Goal: Transaction & Acquisition: Purchase product/service

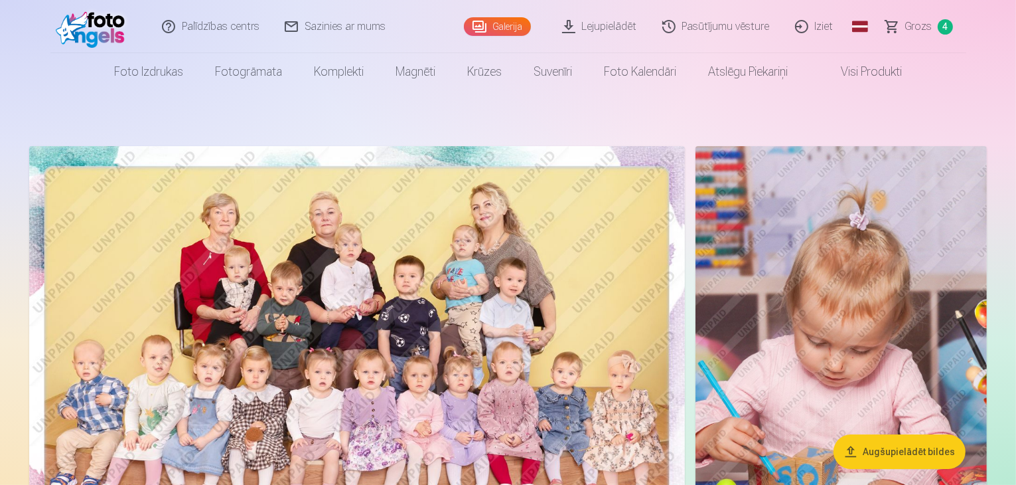
click at [911, 29] on span "Grozs" at bounding box center [918, 27] width 27 height 16
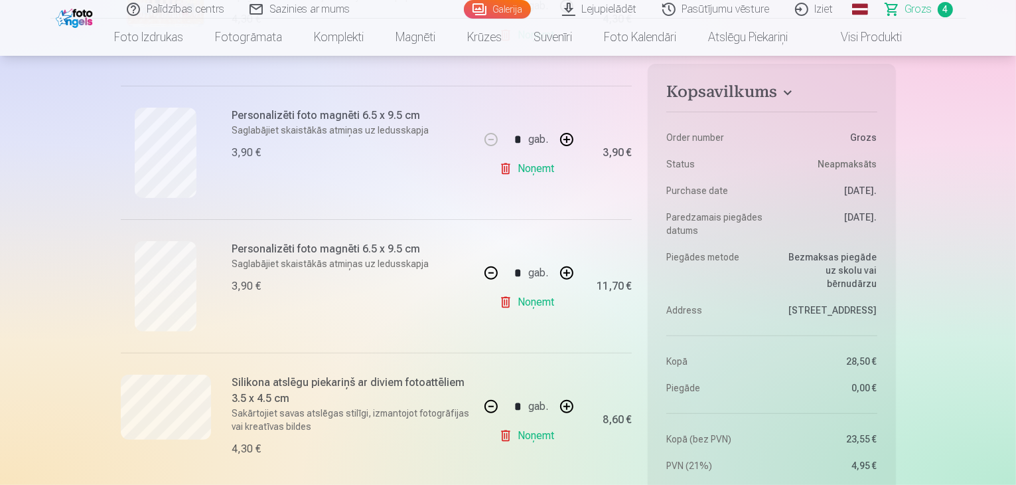
scroll to position [398, 0]
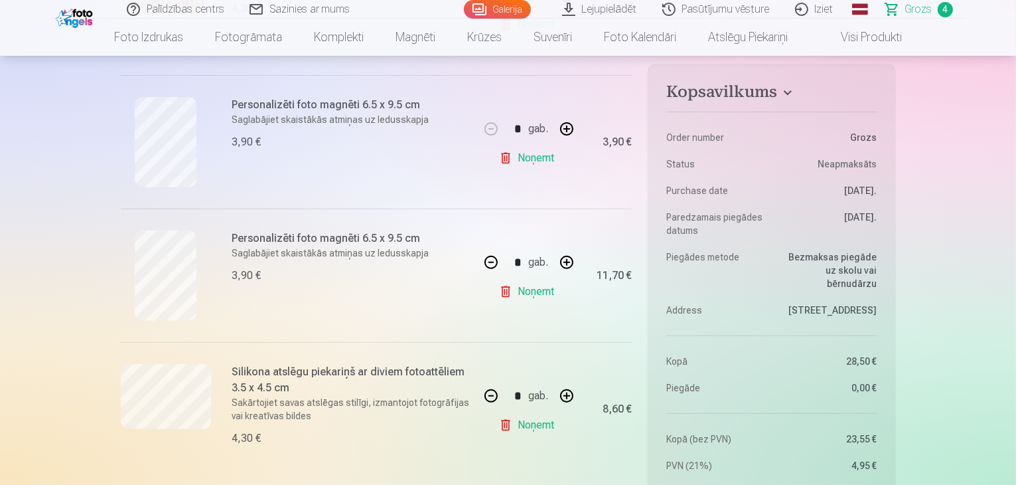
click at [488, 258] on button "button" at bounding box center [491, 262] width 32 height 32
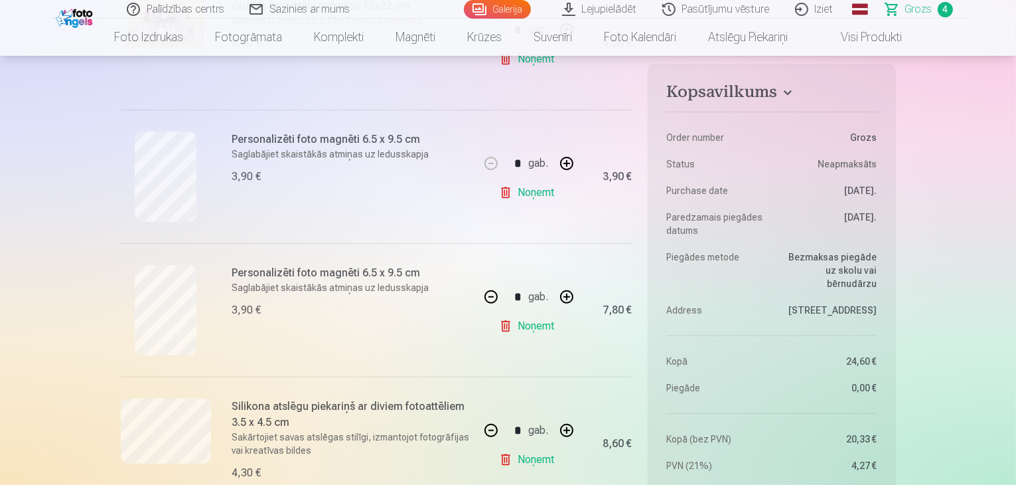
scroll to position [332, 0]
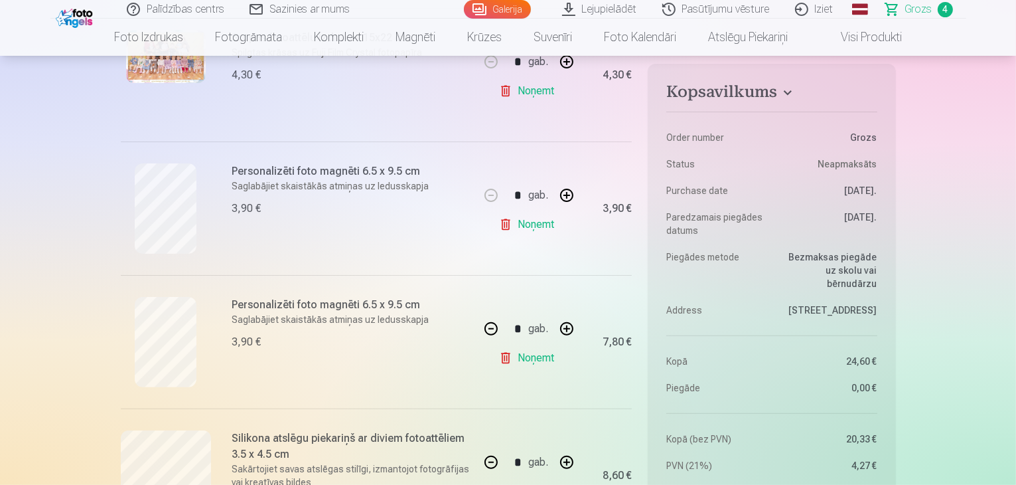
click at [486, 329] on button "button" at bounding box center [491, 329] width 32 height 32
type input "*"
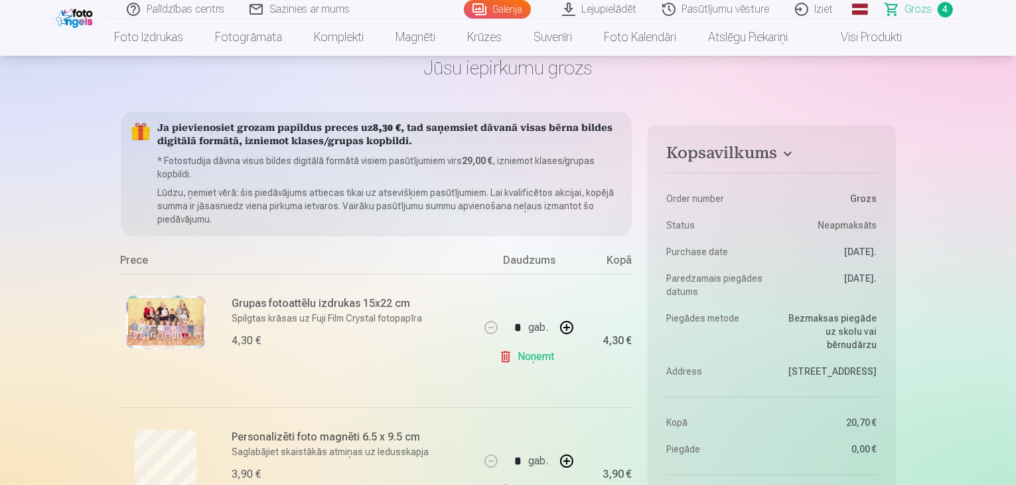
scroll to position [66, 0]
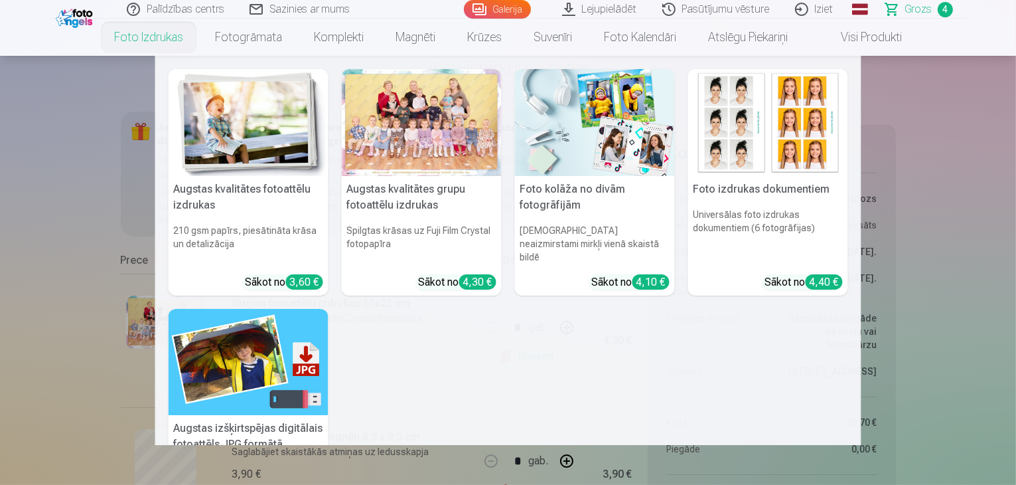
click at [22, 161] on nav "Augstas kvalitātes fotoattēlu izdrukas 210 gsm papīrs, piesātināta krāsa un det…" at bounding box center [508, 250] width 1016 height 389
click at [441, 171] on div at bounding box center [422, 122] width 160 height 107
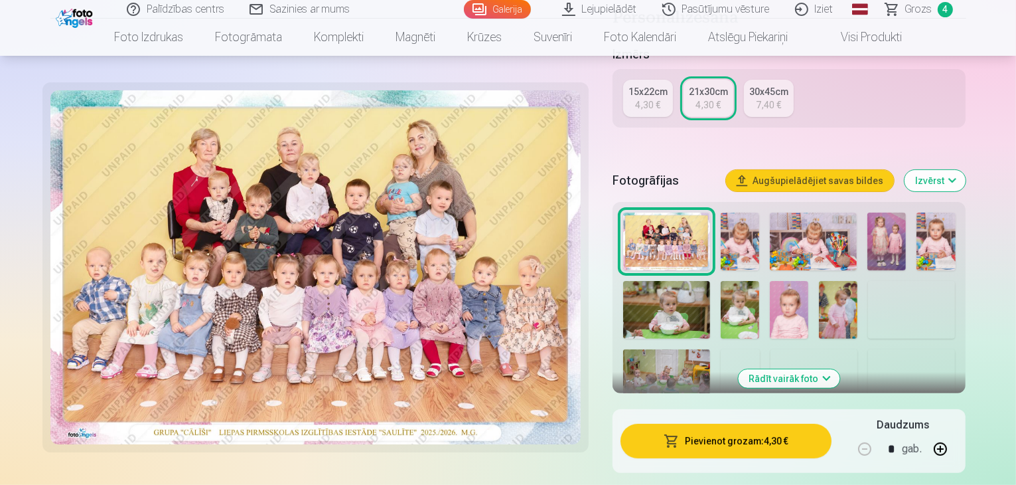
scroll to position [332, 0]
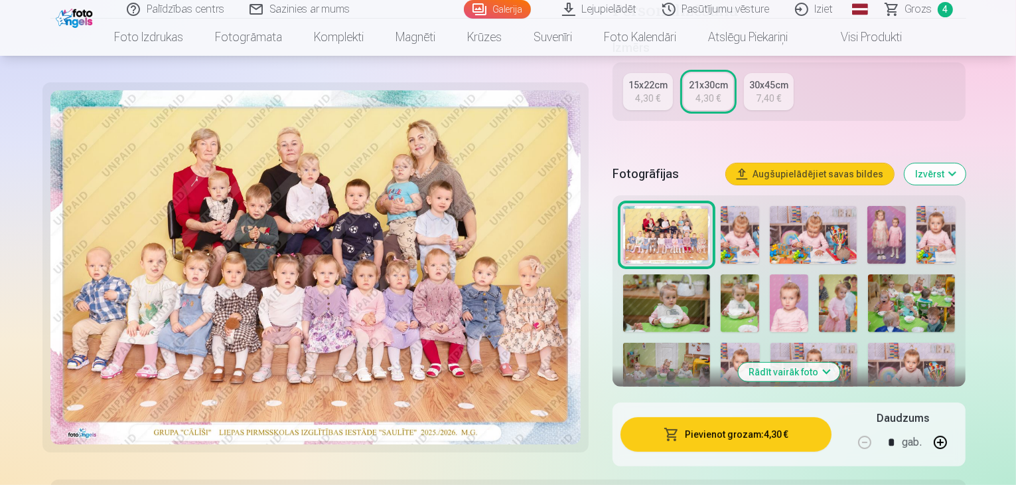
click at [906, 206] on img at bounding box center [886, 235] width 38 height 58
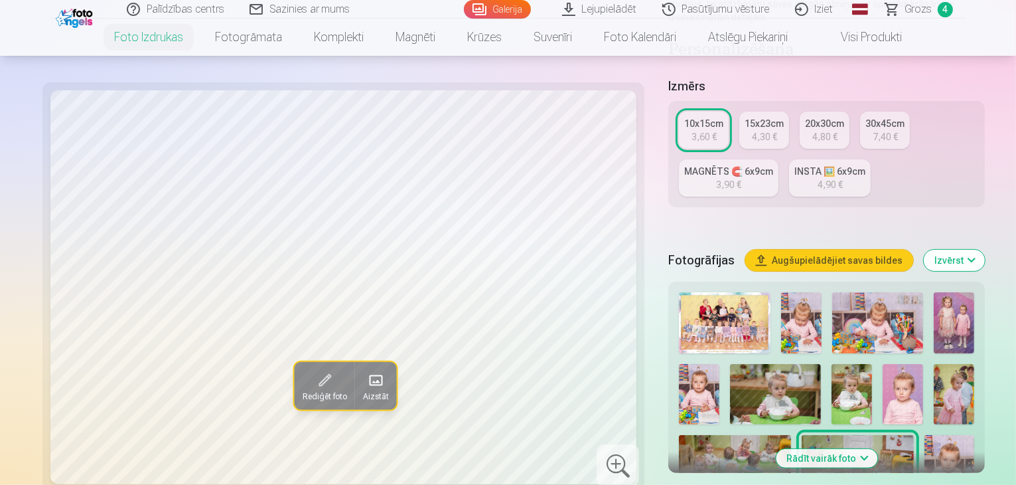
scroll to position [398, 0]
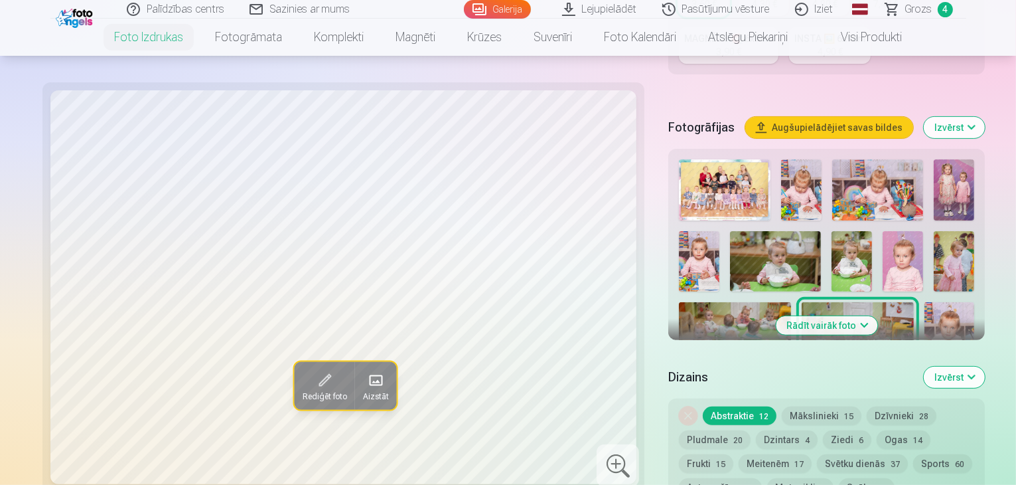
click at [934, 159] on img at bounding box center [954, 189] width 40 height 61
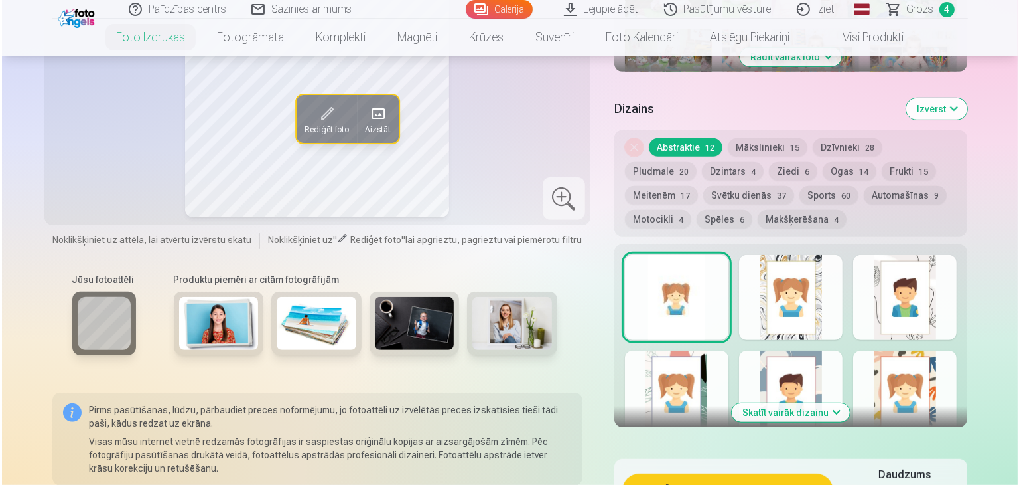
scroll to position [796, 0]
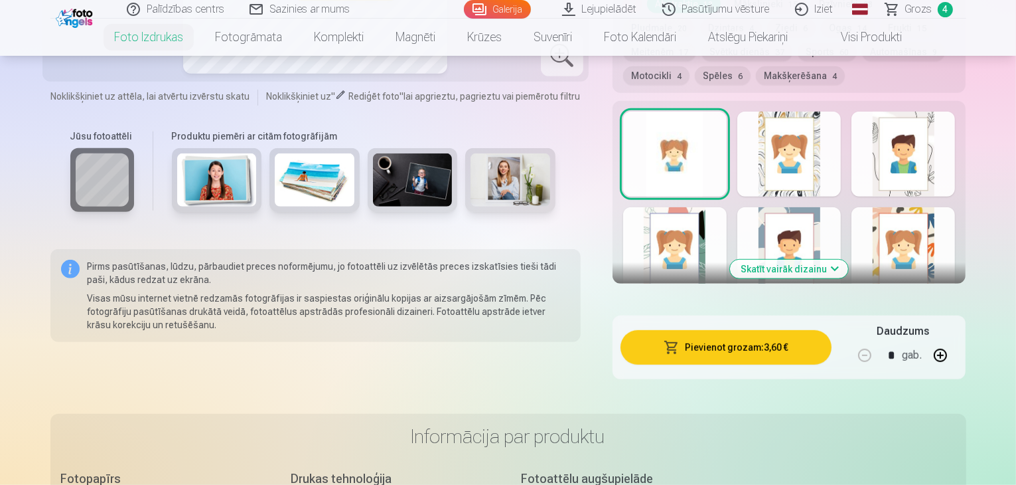
click at [783, 330] on button "Pievienot grozam : 3,60 €" at bounding box center [727, 347] width 212 height 35
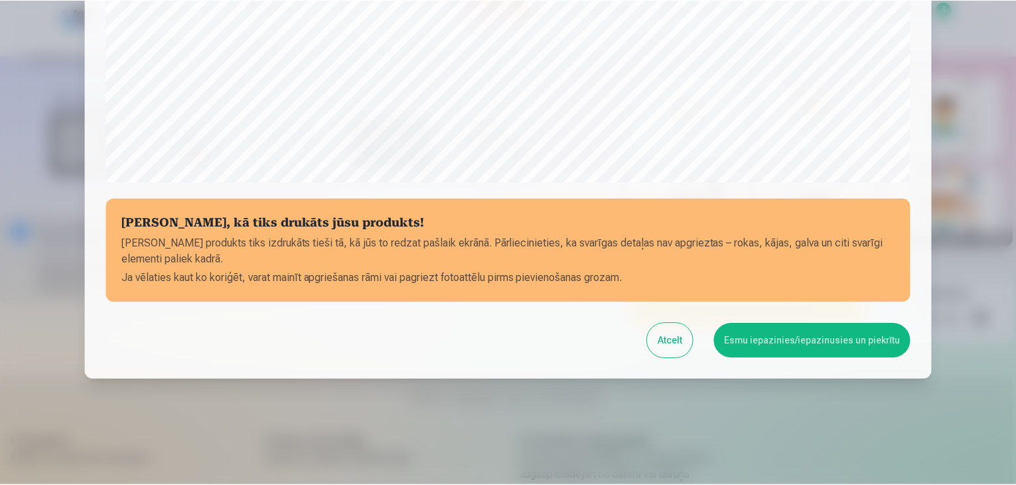
scroll to position [471, 0]
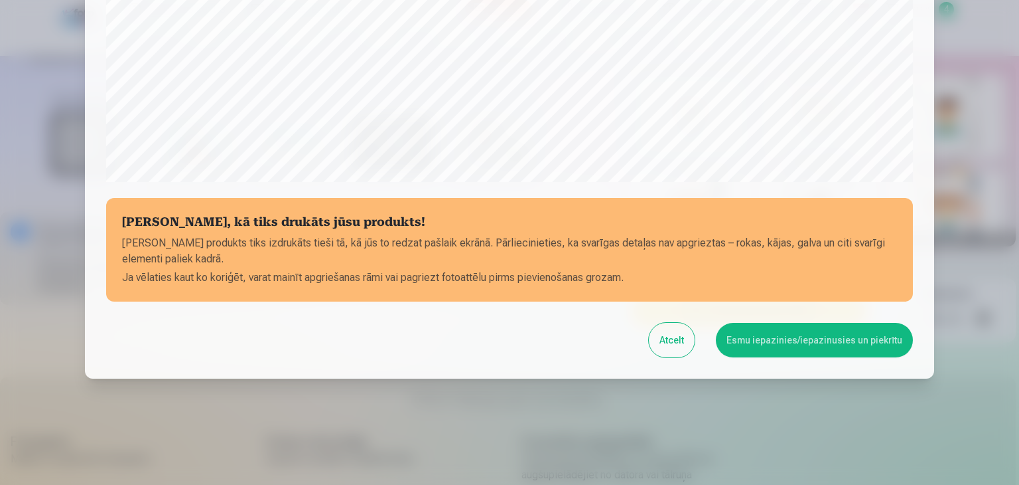
click at [796, 333] on button "Esmu iepazinies/iepazinusies un piekrītu" at bounding box center [814, 340] width 197 height 35
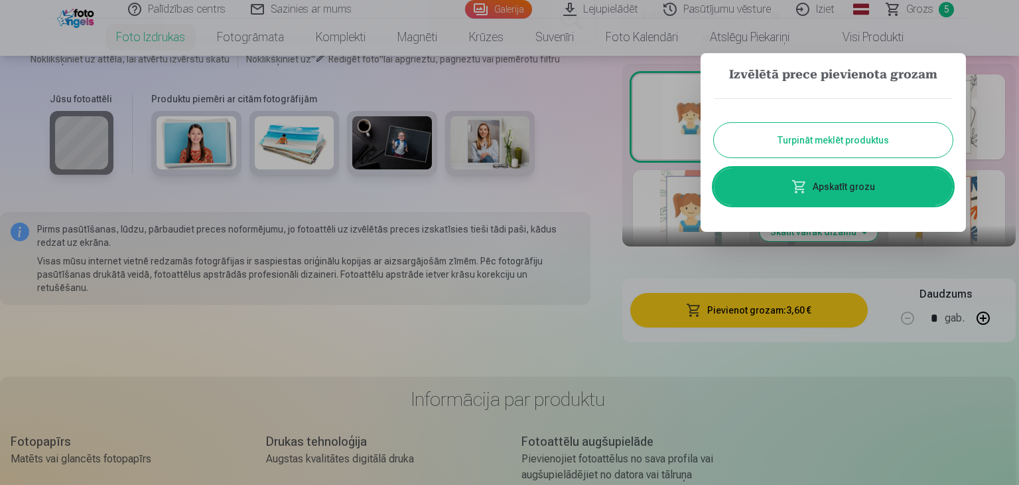
click at [799, 146] on button "Turpināt meklēt produktus" at bounding box center [833, 140] width 239 height 35
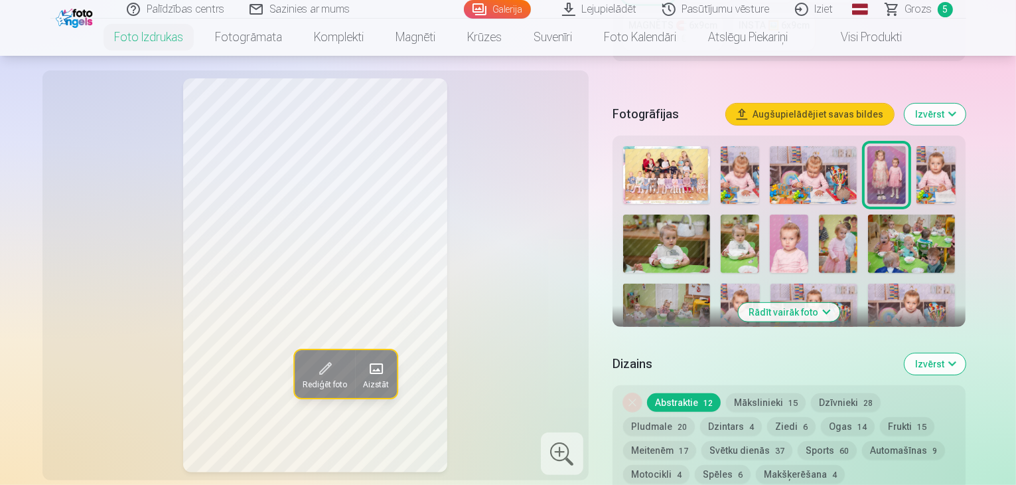
scroll to position [332, 0]
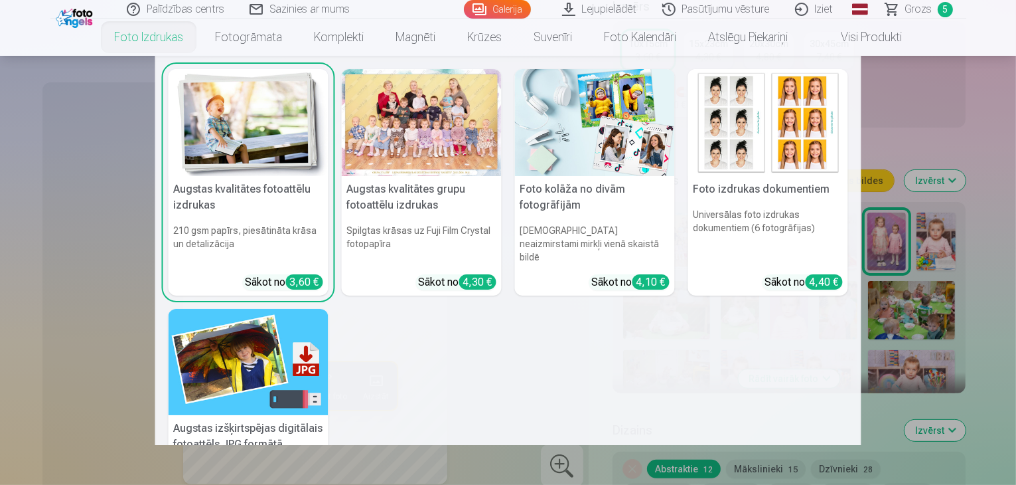
click at [234, 131] on img at bounding box center [249, 122] width 160 height 107
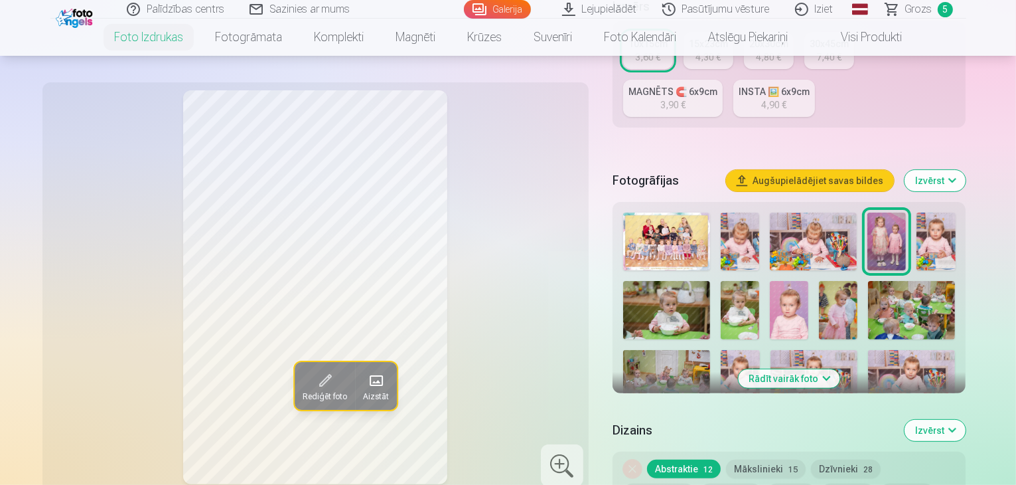
click at [966, 419] on button "Izvērst" at bounding box center [935, 429] width 61 height 21
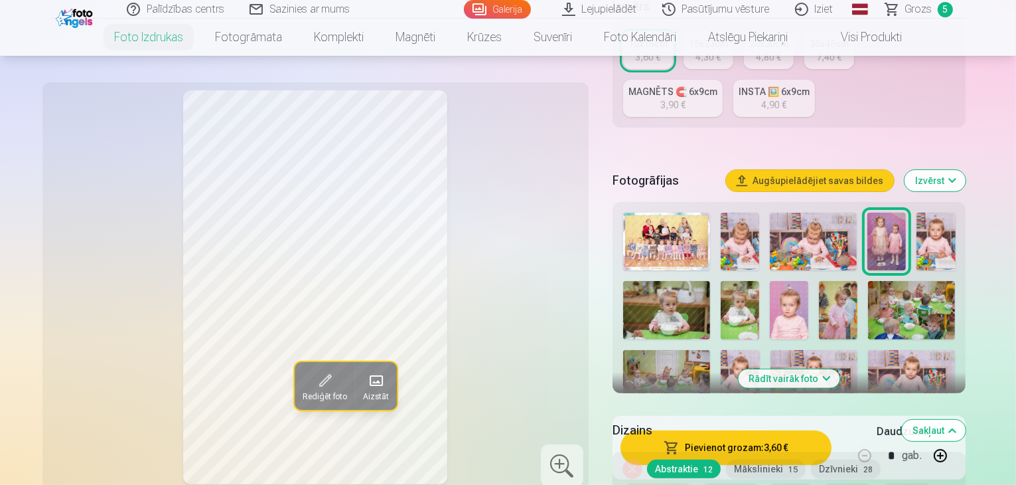
click at [966, 419] on button "Sakļaut" at bounding box center [934, 429] width 64 height 21
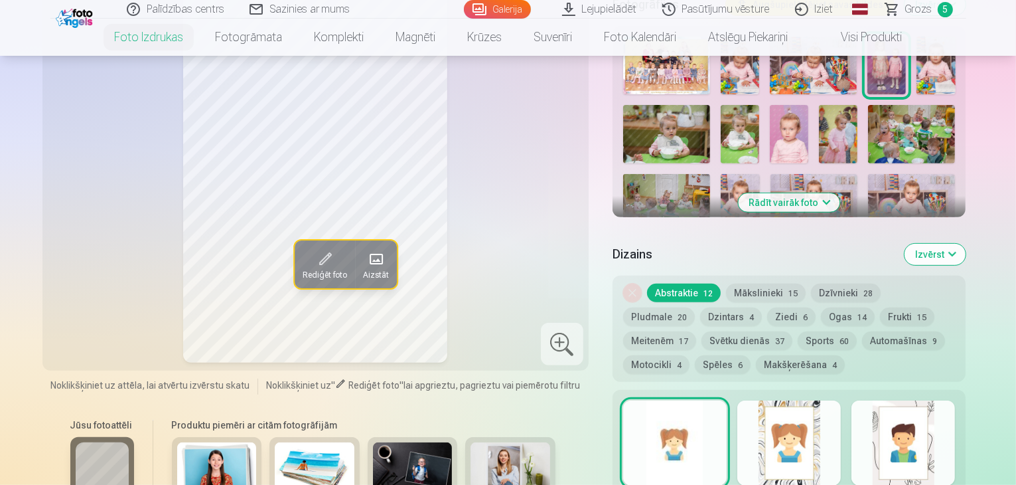
scroll to position [506, 0]
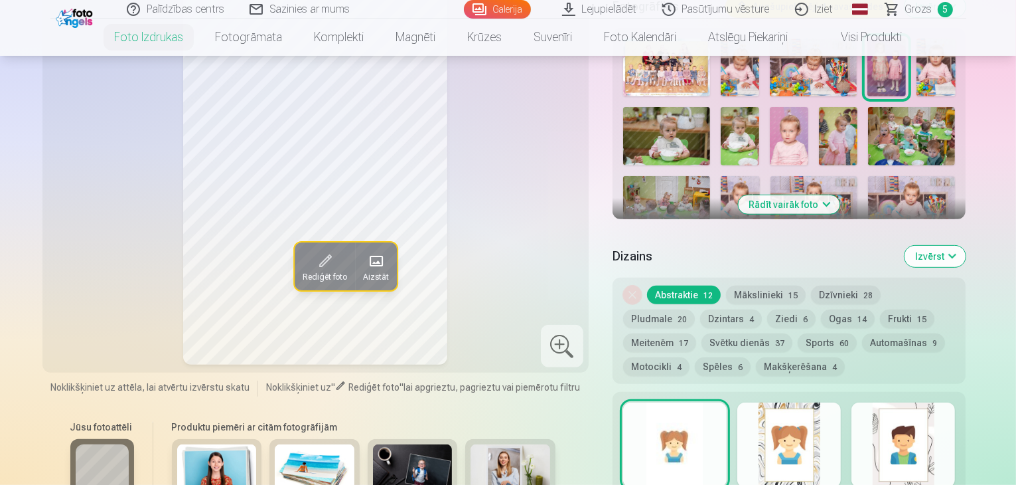
click at [806, 195] on button "Rādīt vairāk foto" at bounding box center [790, 204] width 102 height 19
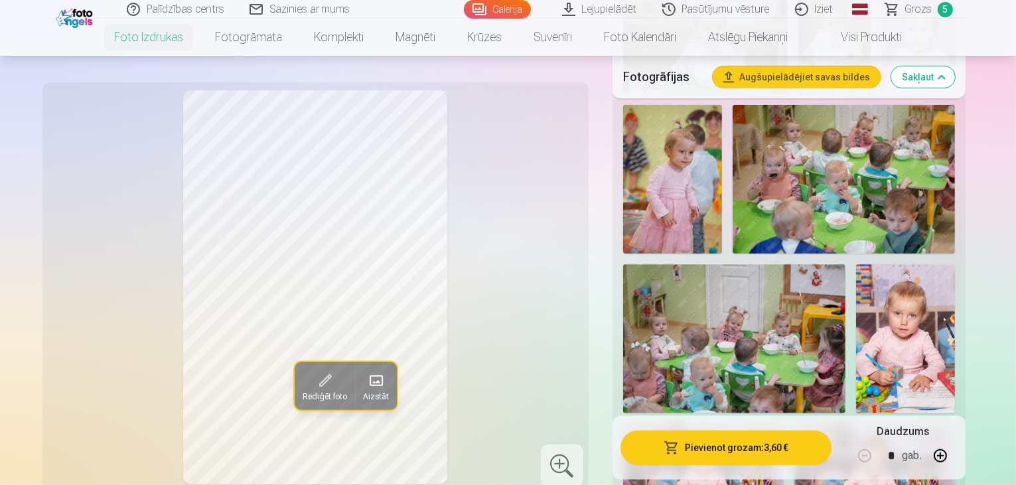
scroll to position [904, 0]
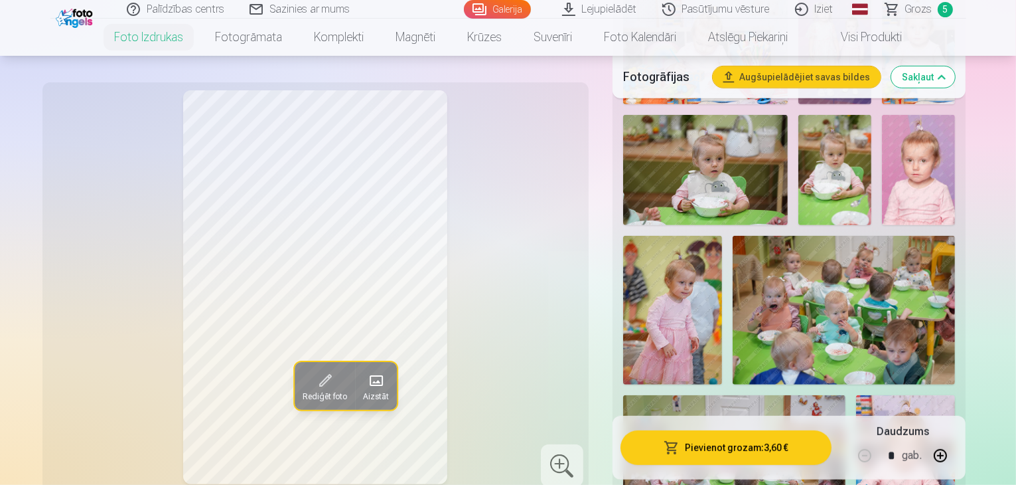
scroll to position [705, 0]
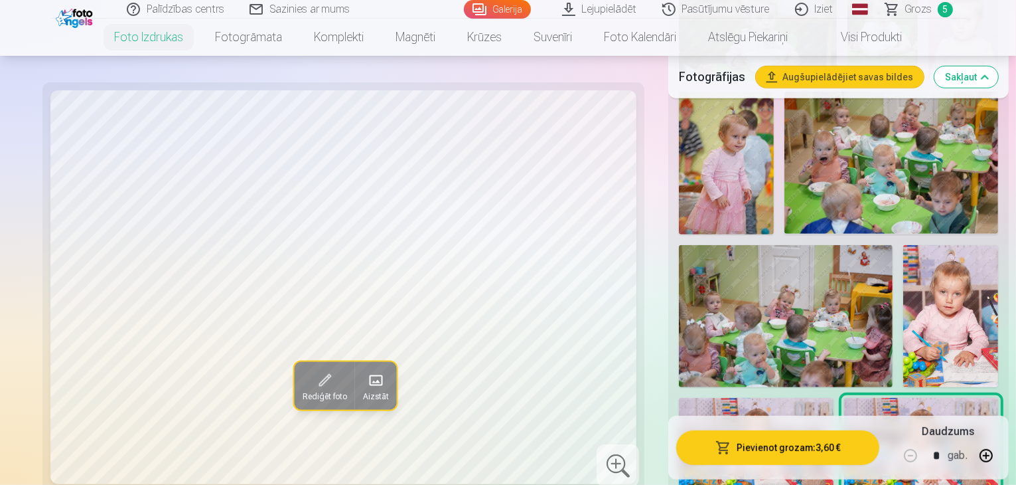
scroll to position [904, 0]
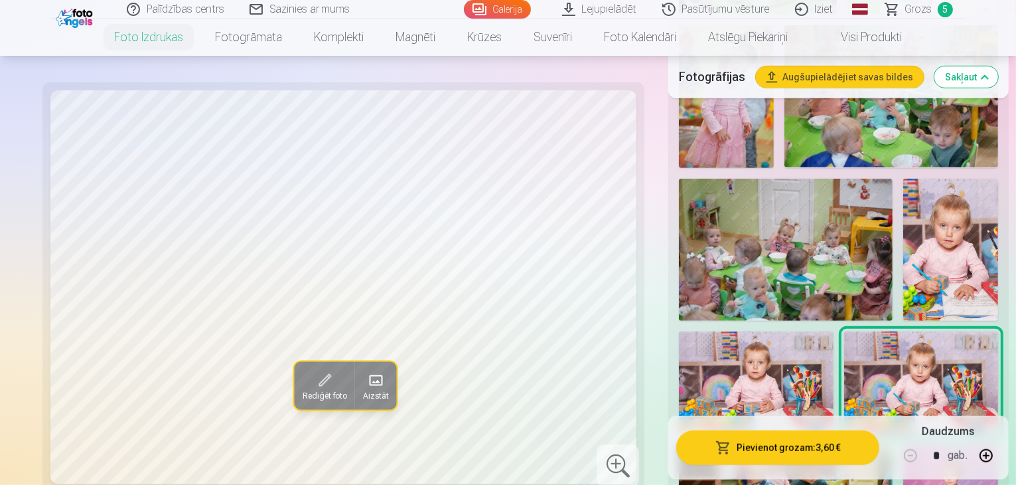
click at [212, 72] on div "Rediģēt foto Aizstāt Noklikšķiniet uz attēla, lai atvērtu izvērstu skatu Noklik…" at bounding box center [343, 277] width 587 height 2119
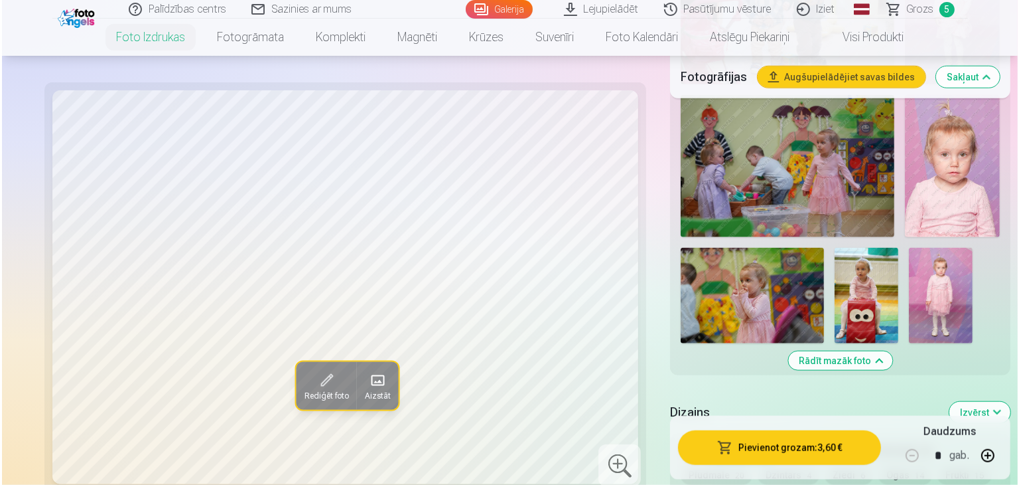
scroll to position [1501, 0]
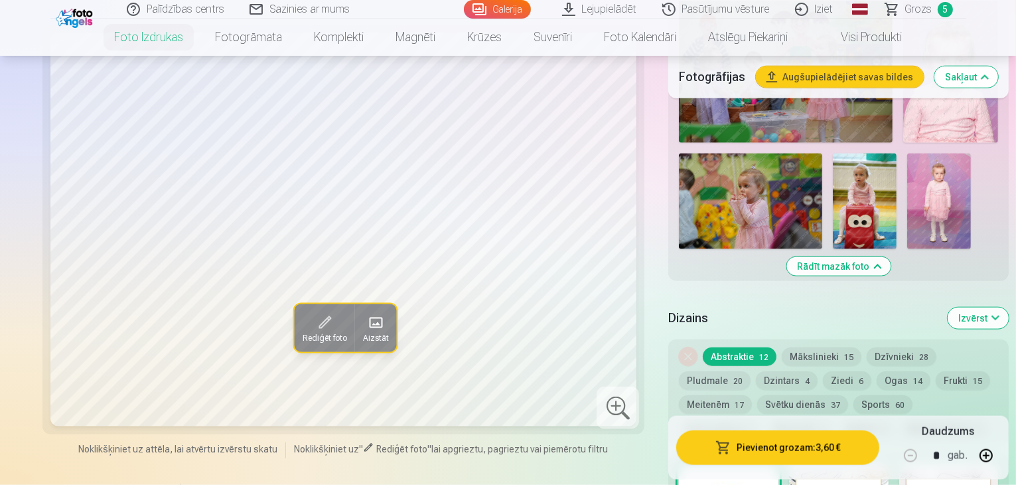
click at [757, 430] on button "Pievienot grozam : 3,60 €" at bounding box center [777, 447] width 203 height 35
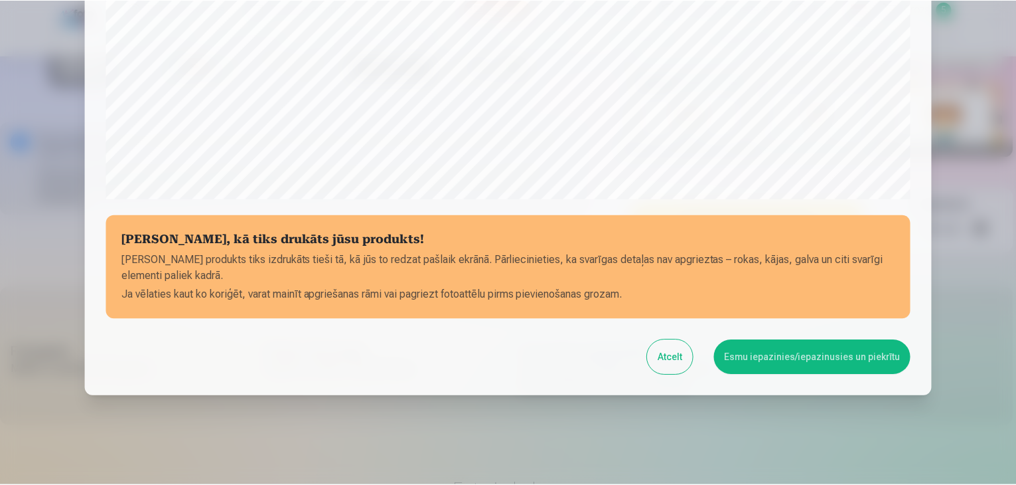
scroll to position [471, 0]
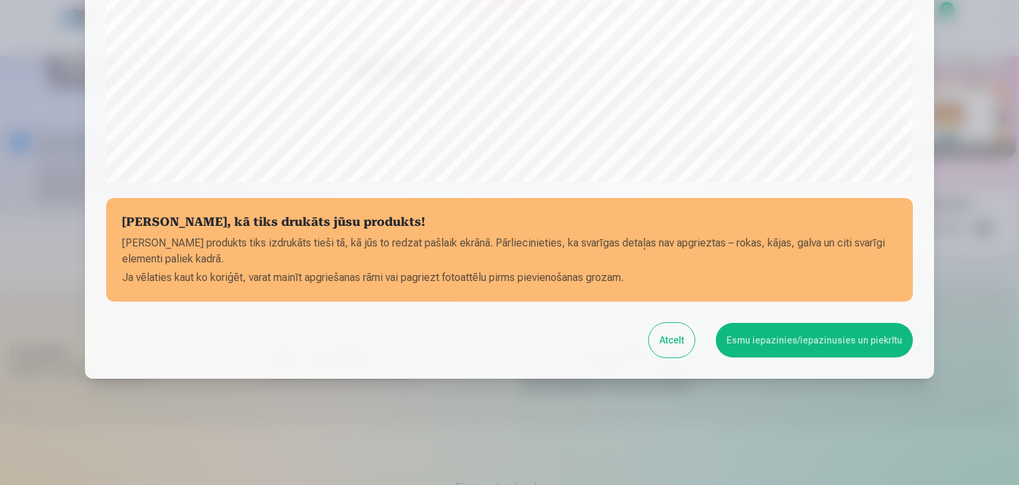
click at [778, 336] on button "Esmu iepazinies/iepazinusies un piekrītu" at bounding box center [814, 340] width 197 height 35
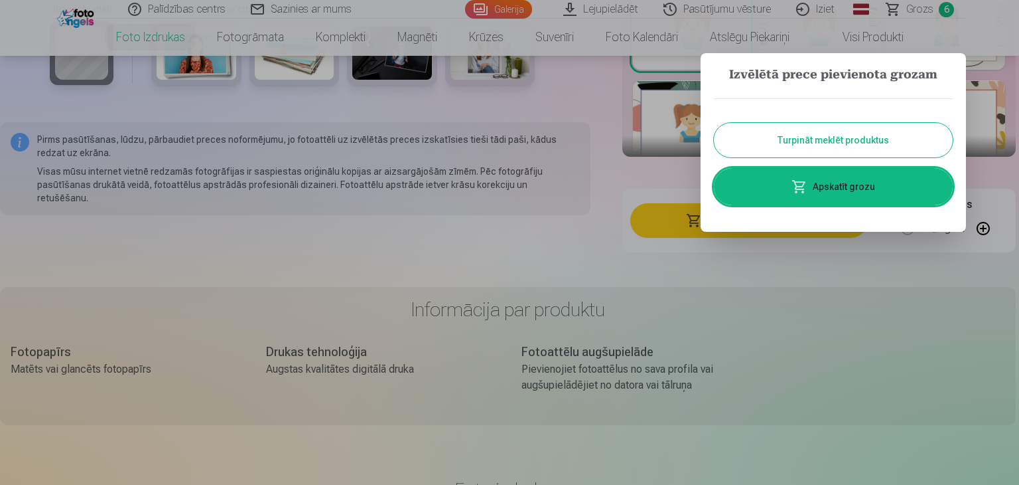
click at [820, 139] on button "Turpināt meklēt produktus" at bounding box center [833, 140] width 239 height 35
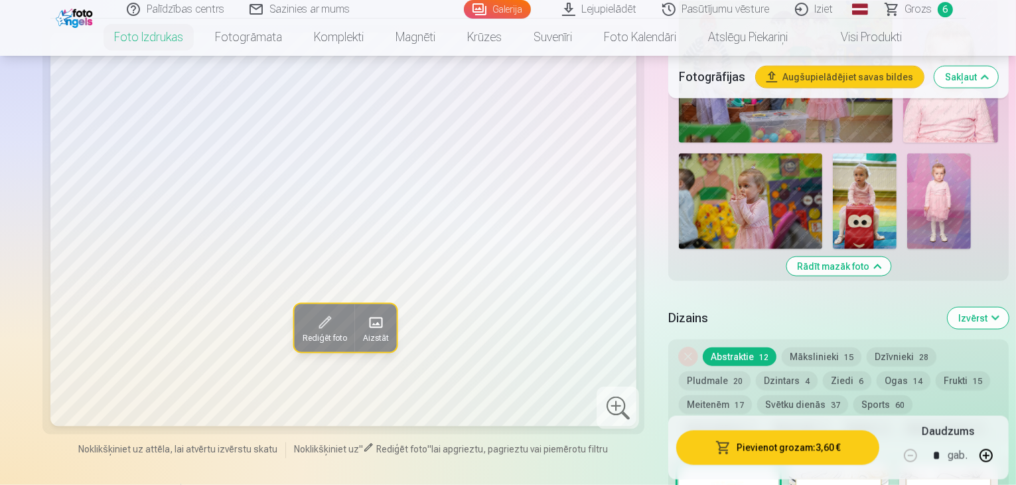
click at [934, 7] on link "Grozs 6" at bounding box center [919, 9] width 93 height 19
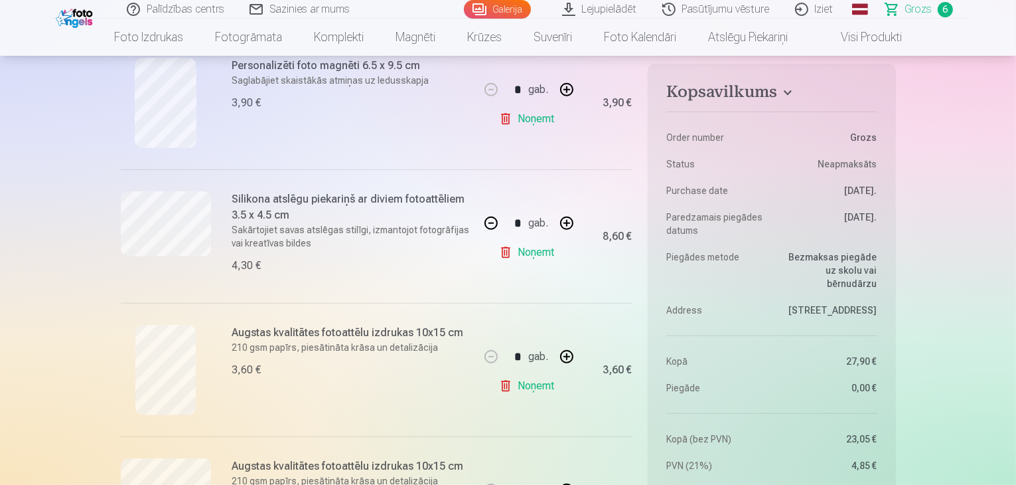
scroll to position [531, 0]
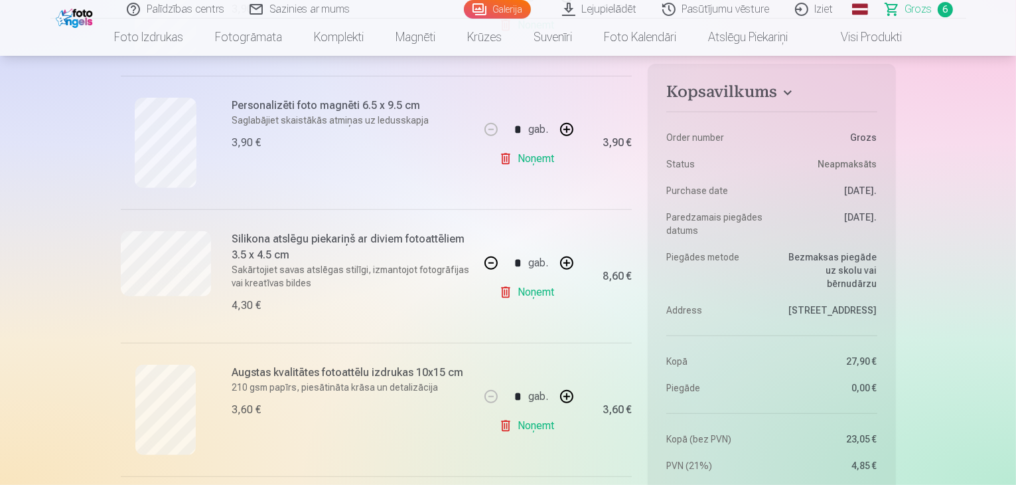
click at [82, 17] on div "Palīdzības centrs Sazinies ar mums Galerija Lejupielādēt Pasūtījumu vēsture Izi…" at bounding box center [508, 9] width 916 height 19
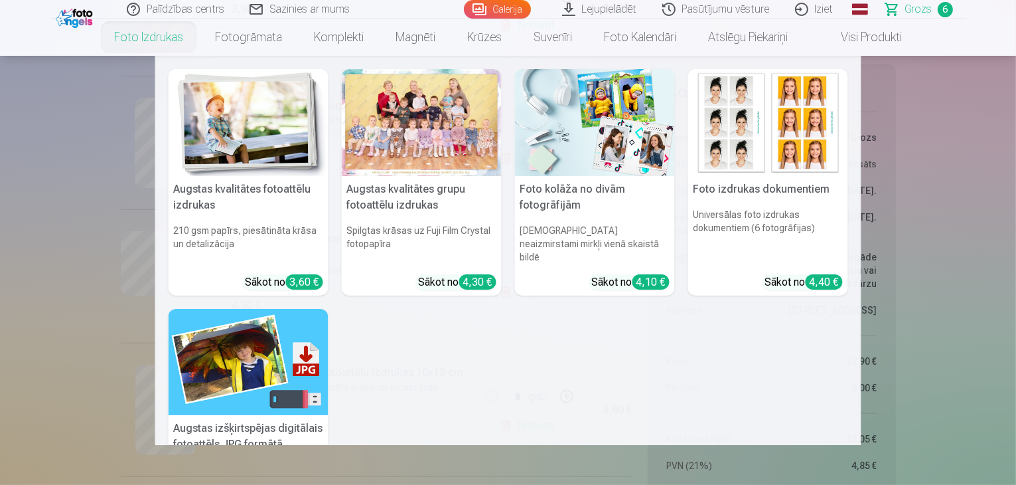
click at [130, 38] on link "Foto izdrukas" at bounding box center [148, 37] width 101 height 37
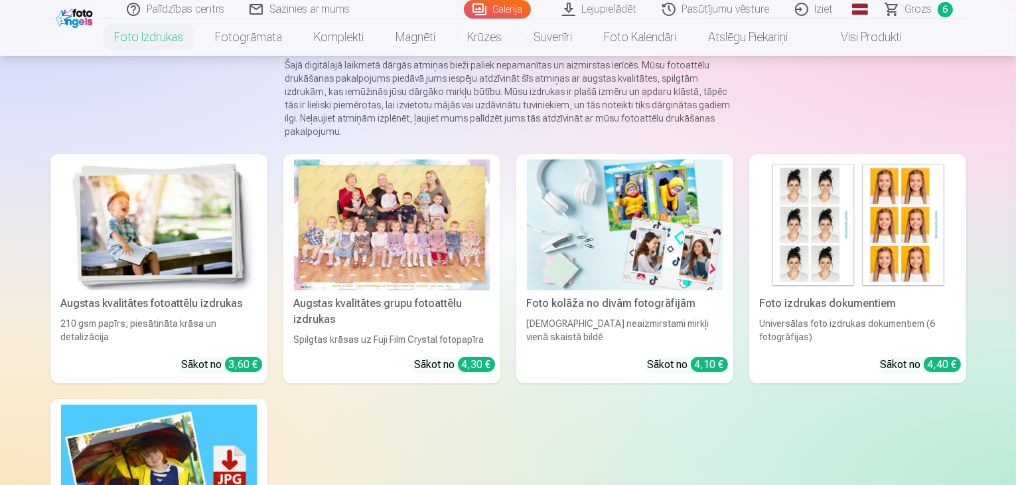
scroll to position [133, 0]
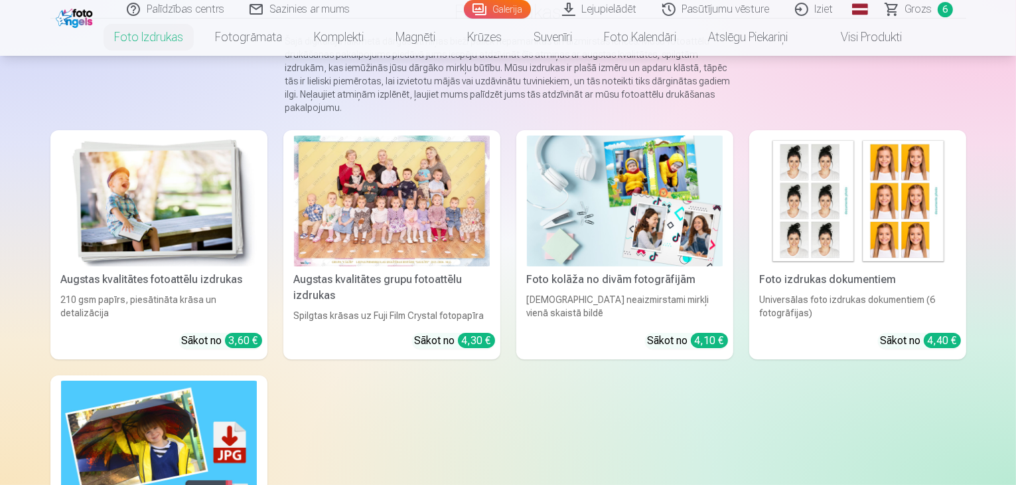
click at [922, 17] on div "Palīdzības centrs Sazinies ar mums Galerija Lejupielādēt Pasūtījumu vēsture Izi…" at bounding box center [508, 9] width 916 height 19
click at [922, 11] on span "Grozs" at bounding box center [918, 9] width 27 height 16
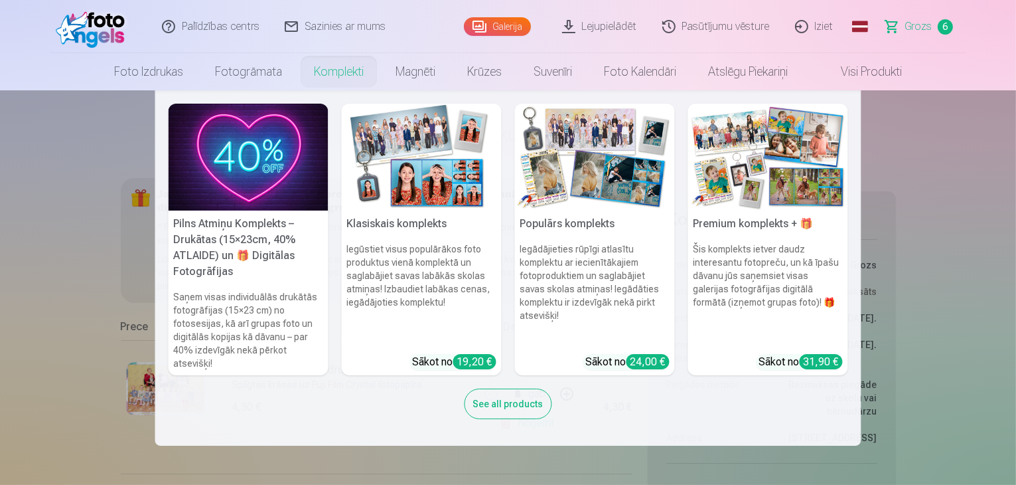
click at [770, 191] on img at bounding box center [768, 157] width 160 height 107
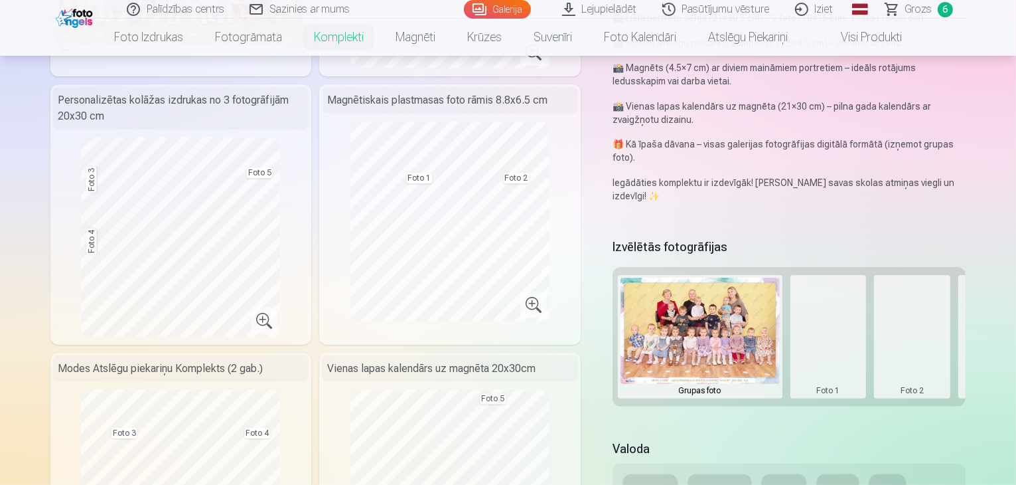
scroll to position [265, 0]
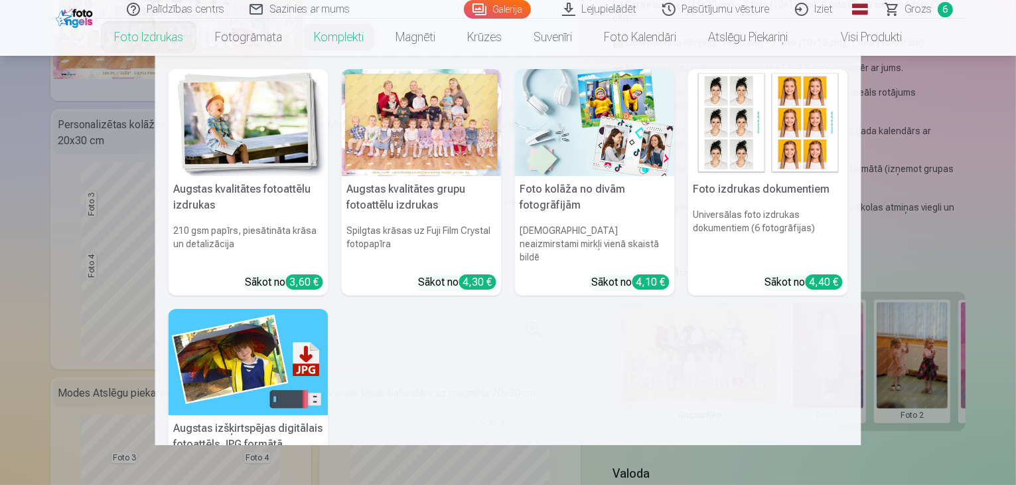
click at [146, 46] on link "Foto izdrukas" at bounding box center [148, 37] width 101 height 37
